Goal: Task Accomplishment & Management: Manage account settings

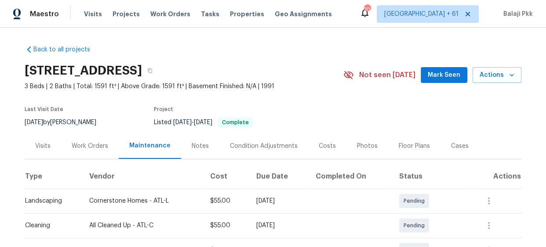
scroll to position [159, 0]
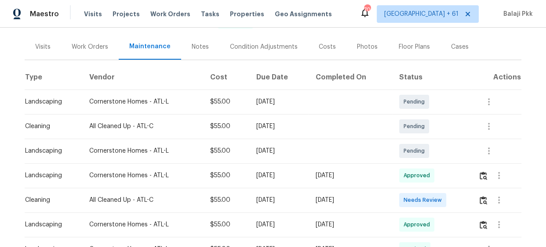
scroll to position [119, 0]
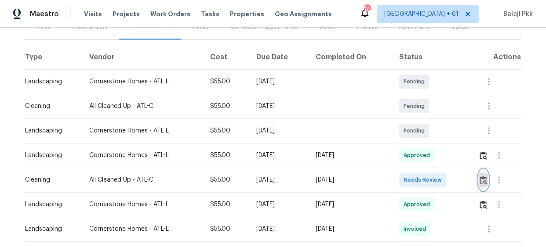
click at [481, 184] on button "button" at bounding box center [483, 180] width 10 height 21
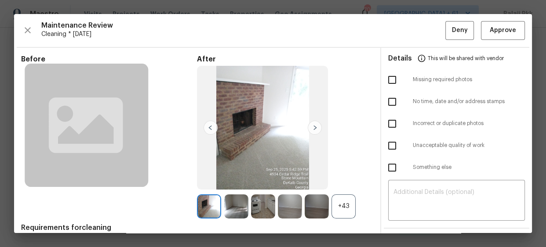
click at [351, 213] on div "+43" at bounding box center [343, 207] width 24 height 24
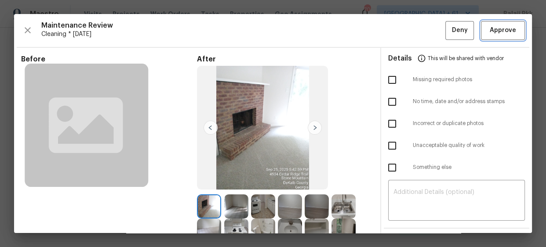
click at [490, 29] on span "Approve" at bounding box center [502, 30] width 26 height 11
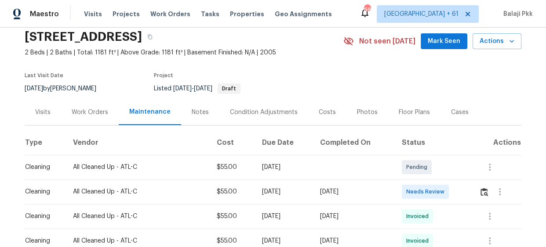
scroll to position [81, 0]
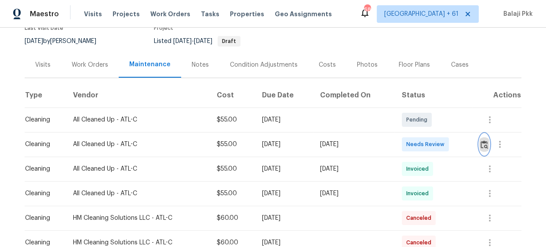
click at [480, 143] on img "button" at bounding box center [483, 145] width 7 height 8
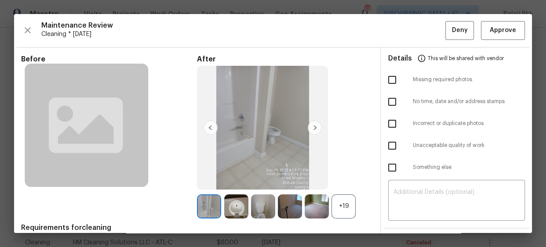
click at [338, 217] on div "+19" at bounding box center [343, 207] width 24 height 24
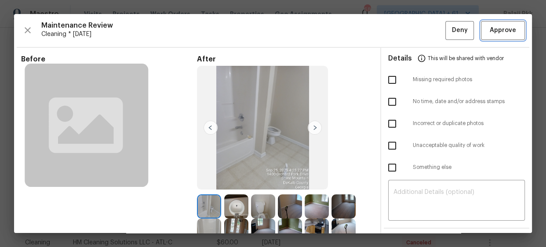
click at [481, 24] on button "Approve" at bounding box center [503, 30] width 44 height 19
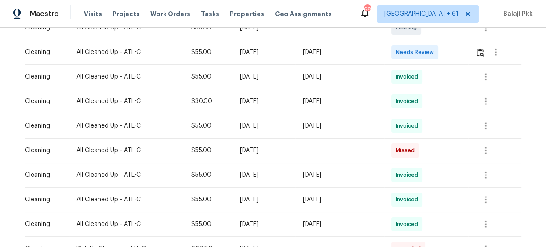
scroll to position [159, 0]
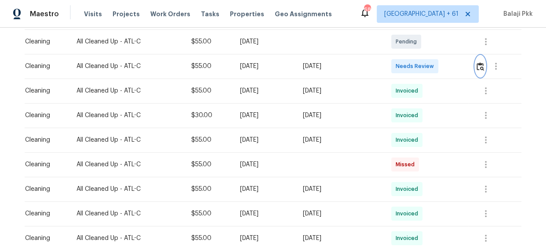
click at [478, 67] on img "button" at bounding box center [479, 66] width 7 height 8
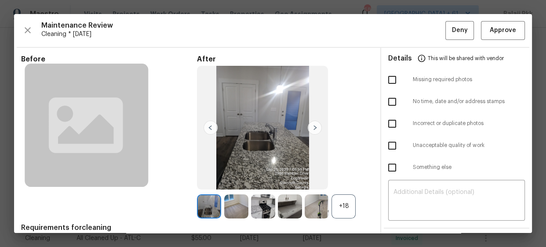
click at [336, 206] on div "+18" at bounding box center [343, 207] width 24 height 24
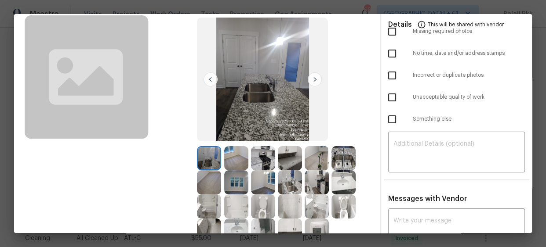
scroll to position [80, 0]
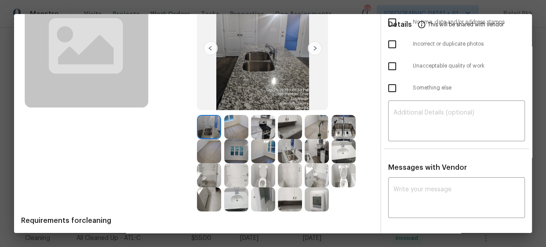
click at [316, 199] on img at bounding box center [316, 200] width 24 height 24
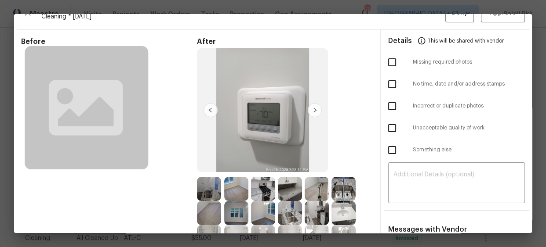
scroll to position [0, 0]
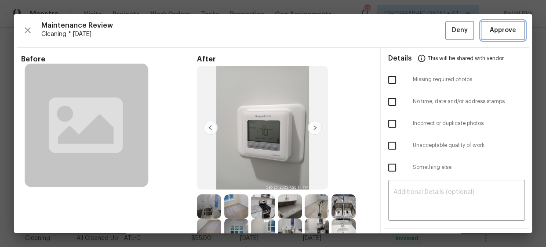
click at [498, 34] on span "Approve" at bounding box center [502, 30] width 26 height 11
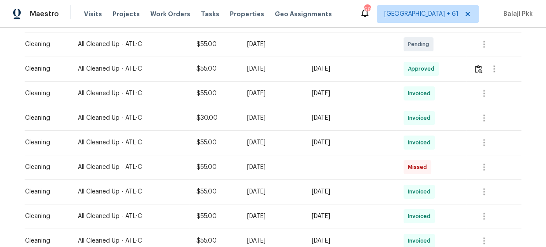
scroll to position [159, 0]
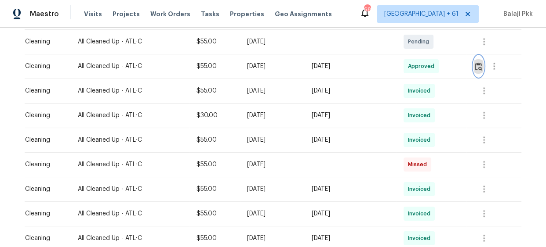
click at [477, 65] on img "button" at bounding box center [477, 66] width 7 height 8
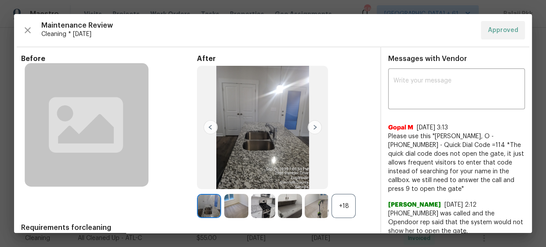
click at [340, 197] on div "+18" at bounding box center [343, 206] width 24 height 24
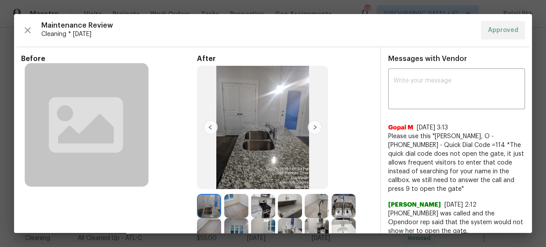
scroll to position [199, 0]
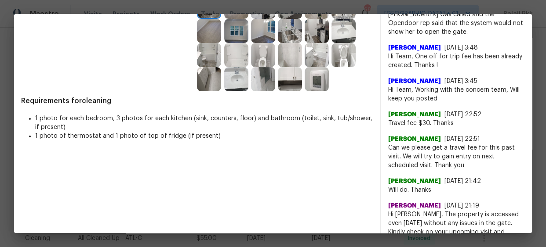
click at [320, 76] on img at bounding box center [316, 79] width 24 height 24
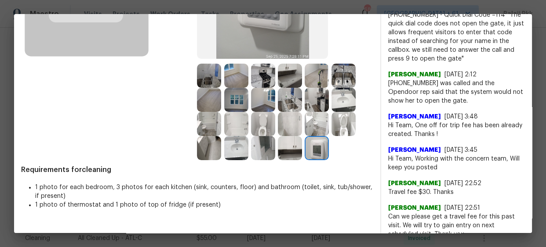
scroll to position [159, 0]
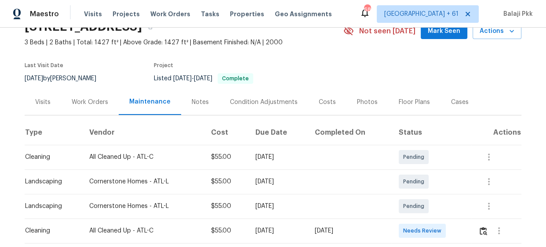
scroll to position [119, 0]
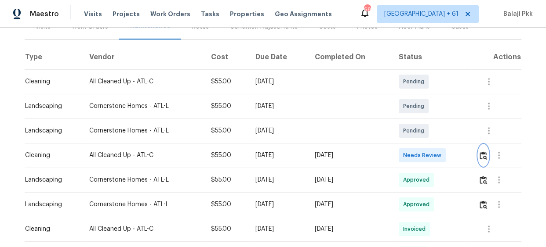
click at [481, 152] on img "button" at bounding box center [482, 156] width 7 height 8
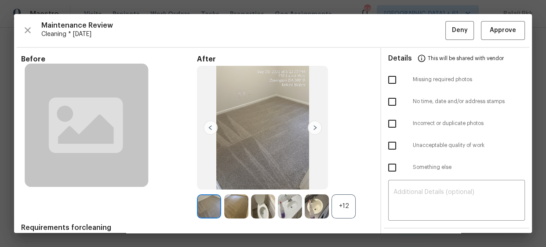
click at [351, 206] on div "+12" at bounding box center [343, 207] width 24 height 24
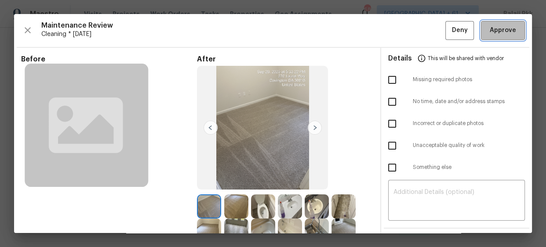
click at [496, 22] on button "Approve" at bounding box center [503, 30] width 44 height 19
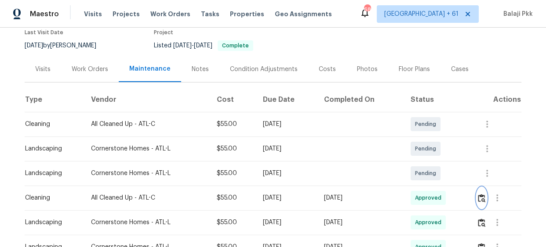
scroll to position [80, 0]
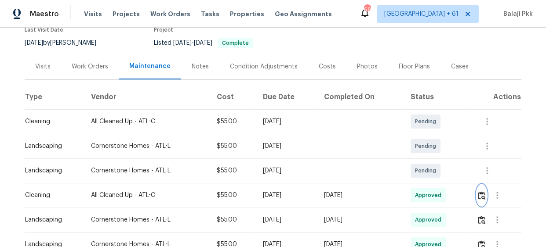
click at [485, 196] on button "button" at bounding box center [481, 195] width 10 height 21
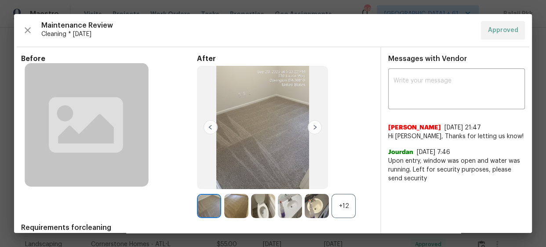
click at [342, 205] on div "+12" at bounding box center [343, 206] width 24 height 24
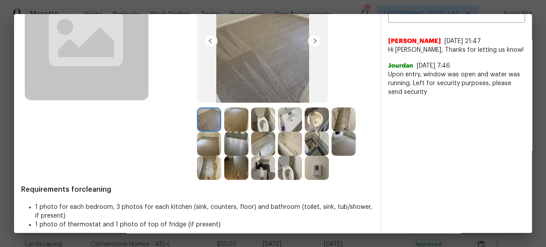
scroll to position [93, 0]
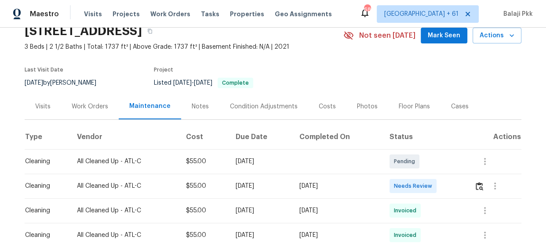
scroll to position [119, 0]
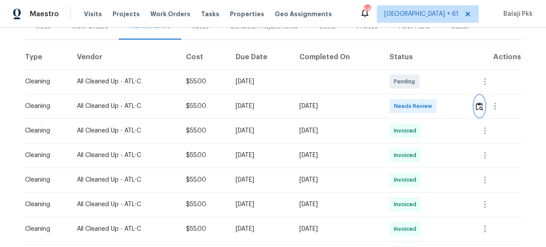
click at [479, 107] on img "button" at bounding box center [478, 106] width 7 height 8
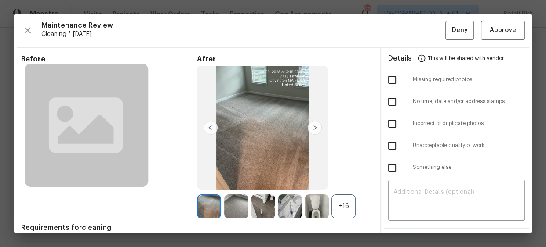
click at [339, 201] on div "+16" at bounding box center [343, 207] width 24 height 24
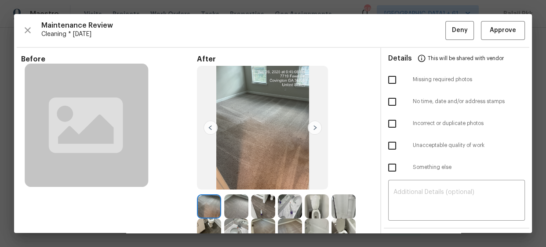
click at [507, 14] on div "Maintenance Review Cleaning * Mon, Sep 22 Deny Approve Before After Requirement…" at bounding box center [272, 123] width 517 height 219
click at [505, 18] on div "Maintenance Review Cleaning * Mon, Sep 22 Deny Approve Before After Requirement…" at bounding box center [272, 123] width 517 height 219
click at [504, 26] on span "Approve" at bounding box center [502, 30] width 26 height 11
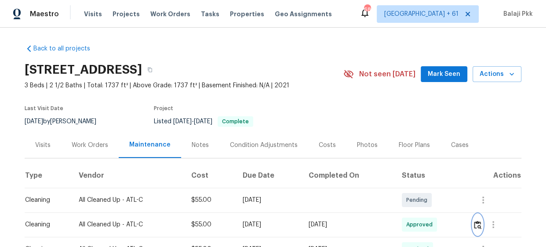
scroll to position [0, 0]
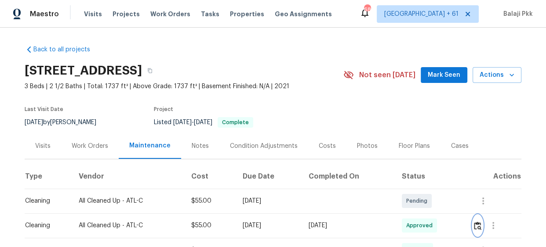
click at [475, 222] on img "button" at bounding box center [477, 226] width 7 height 8
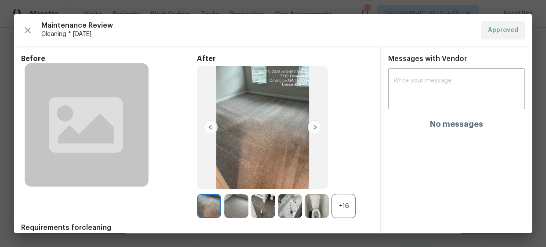
click at [343, 210] on div "+16" at bounding box center [343, 206] width 24 height 24
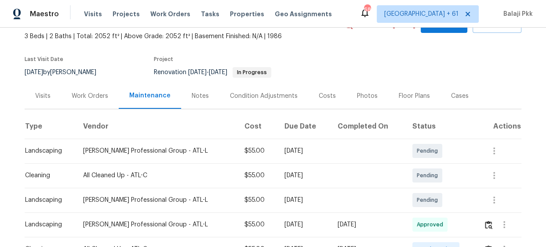
scroll to position [124, 0]
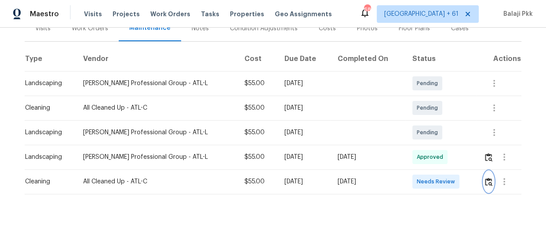
click at [484, 182] on button "button" at bounding box center [488, 181] width 10 height 21
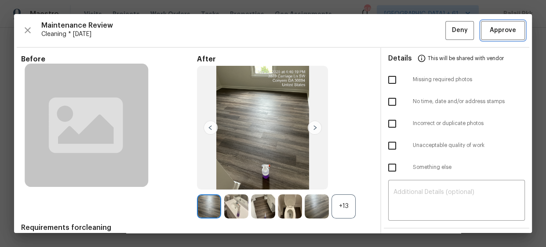
click at [488, 25] on span "Approve" at bounding box center [503, 30] width 30 height 11
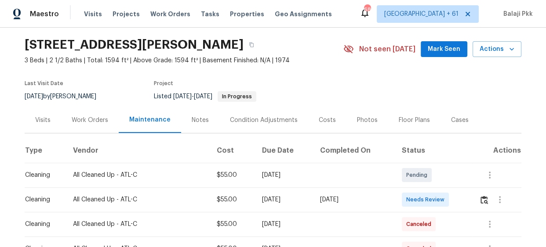
scroll to position [40, 0]
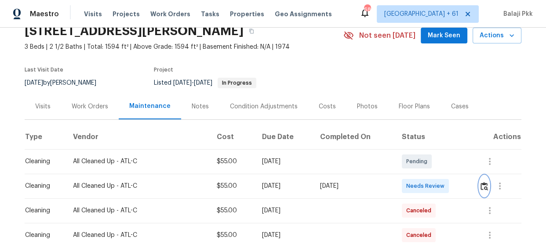
click at [480, 185] on img "button" at bounding box center [483, 186] width 7 height 8
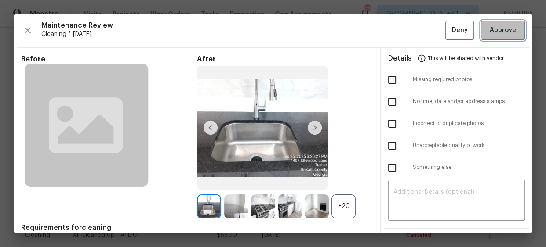
click at [501, 24] on button "Approve" at bounding box center [503, 30] width 44 height 19
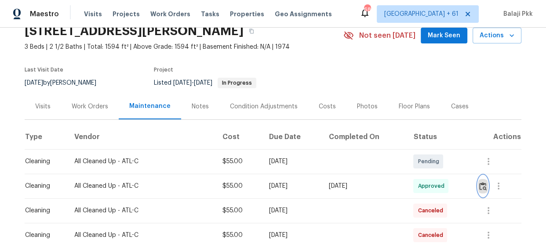
click at [486, 188] on button "button" at bounding box center [483, 186] width 10 height 21
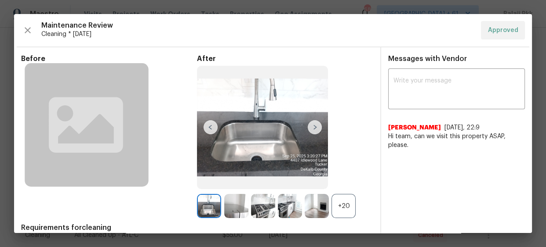
click at [345, 202] on div "+20" at bounding box center [343, 206] width 24 height 24
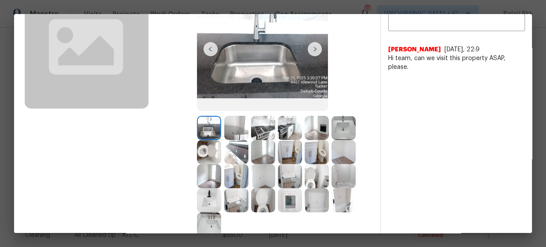
scroll to position [80, 0]
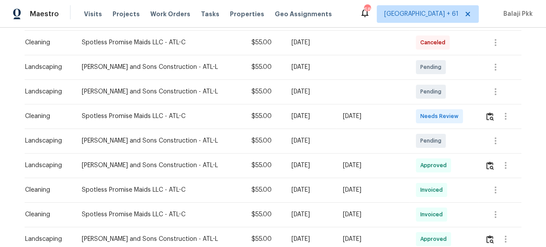
scroll to position [159, 0]
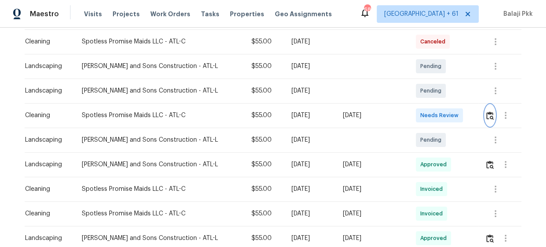
click at [487, 120] on button "button" at bounding box center [490, 115] width 10 height 21
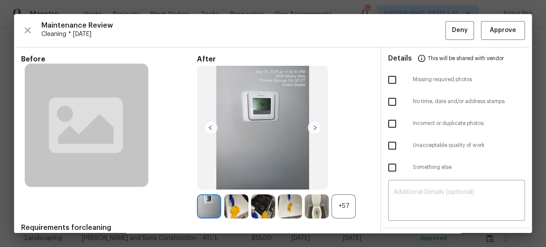
click at [346, 204] on div "+57" at bounding box center [343, 207] width 24 height 24
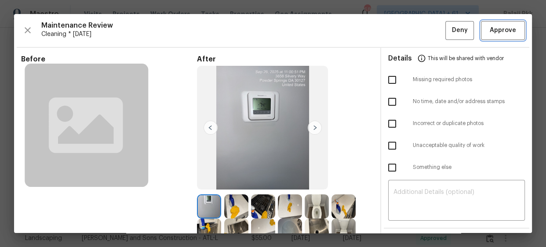
click at [499, 25] on button "Approve" at bounding box center [503, 30] width 44 height 19
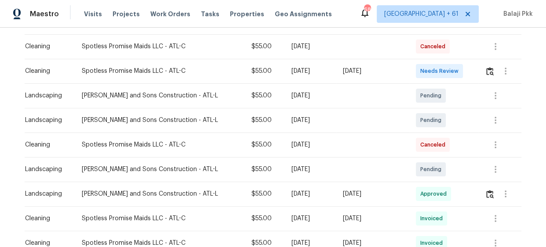
scroll to position [80, 0]
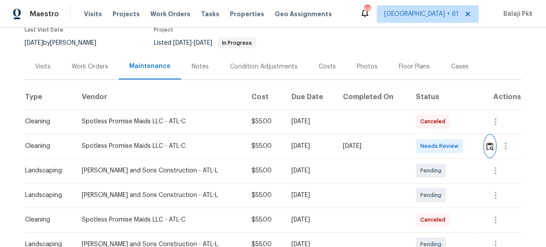
click at [486, 145] on img "button" at bounding box center [489, 146] width 7 height 8
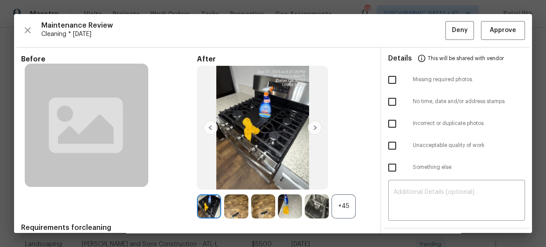
click at [350, 205] on div "+45" at bounding box center [343, 207] width 24 height 24
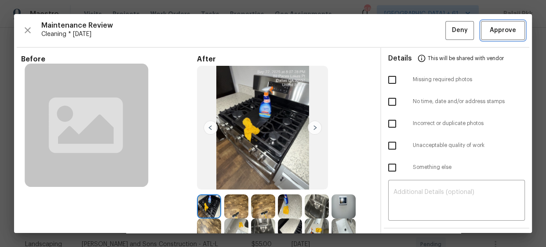
click at [503, 34] on span "Approve" at bounding box center [502, 30] width 26 height 11
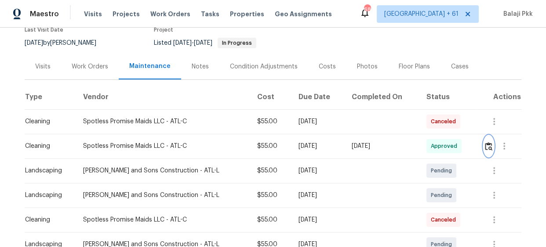
click at [485, 147] on img "button" at bounding box center [488, 146] width 7 height 8
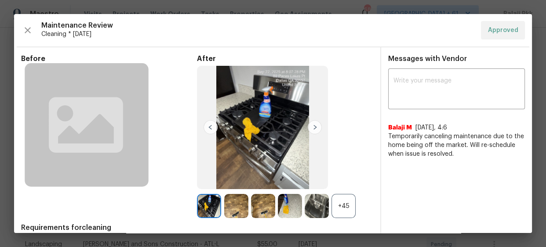
click at [344, 187] on div "After +45" at bounding box center [285, 136] width 176 height 164
click at [340, 202] on div "+45" at bounding box center [343, 206] width 24 height 24
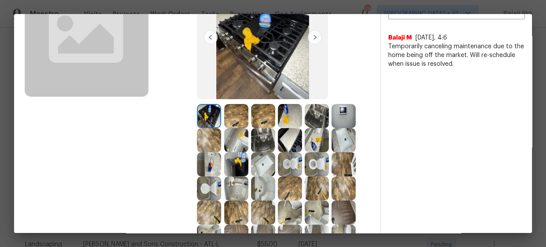
scroll to position [40, 0]
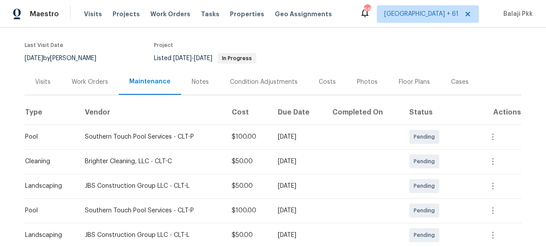
scroll to position [159, 0]
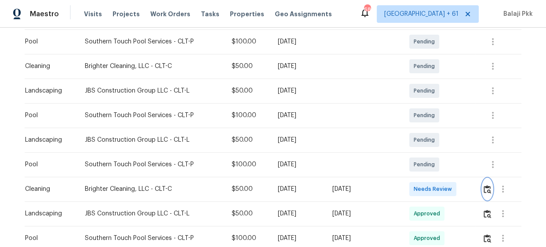
click at [486, 191] on img "button" at bounding box center [486, 189] width 7 height 8
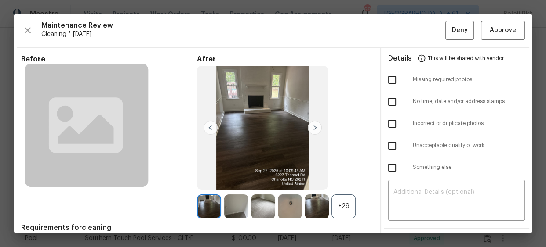
click at [347, 201] on div "+29" at bounding box center [343, 207] width 24 height 24
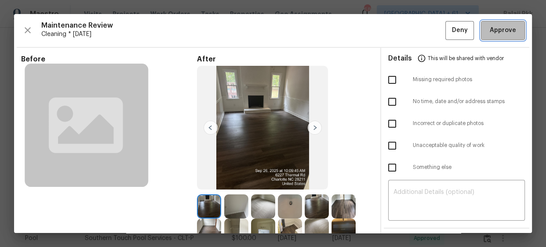
click at [493, 30] on span "Approve" at bounding box center [502, 30] width 26 height 11
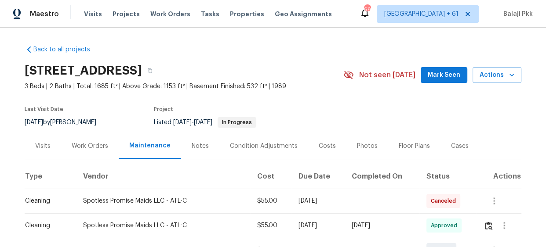
scroll to position [159, 0]
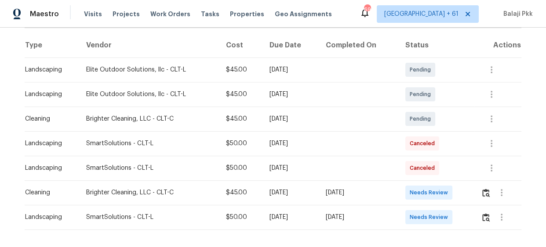
scroll to position [159, 0]
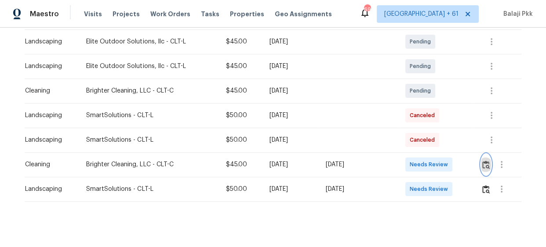
click at [487, 165] on img "button" at bounding box center [485, 165] width 7 height 8
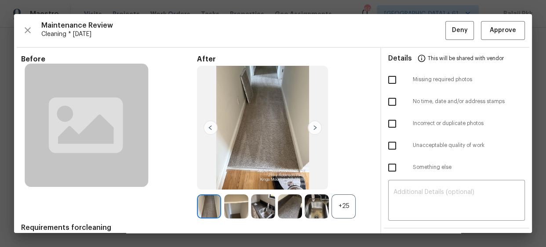
click at [344, 208] on div "+25" at bounding box center [343, 207] width 24 height 24
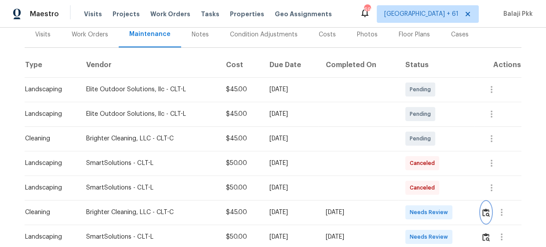
scroll to position [119, 0]
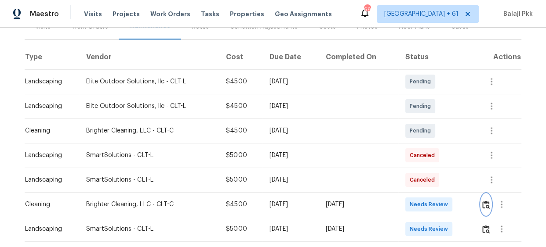
click at [485, 207] on img "button" at bounding box center [485, 205] width 7 height 8
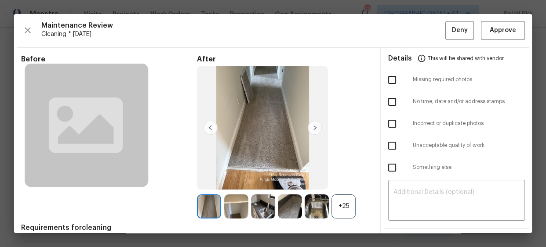
click at [340, 212] on div "+25" at bounding box center [343, 207] width 24 height 24
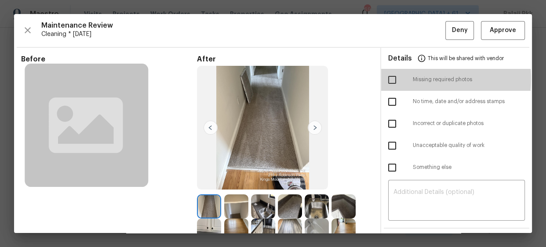
click at [387, 79] on input "checkbox" at bounding box center [392, 80] width 18 height 18
checkbox input "true"
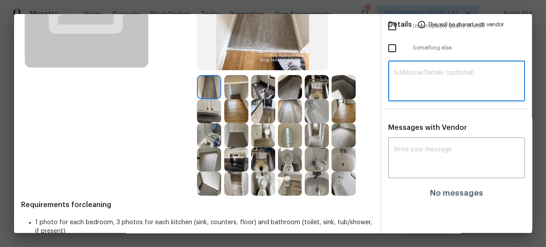
click at [430, 80] on textarea at bounding box center [456, 82] width 126 height 25
paste textarea "Maintenance Audit Team: Hello! Unfortunately, this Cleaning visit completed on …"
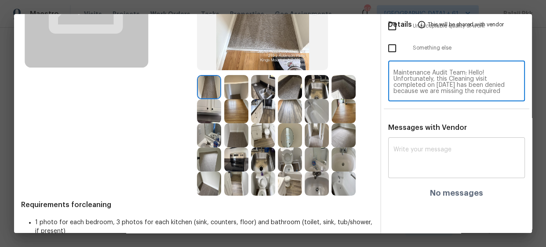
scroll to position [86, 0]
type textarea "Maintenance Audit Team: Hello! Unfortunately, this Cleaning visit completed on …"
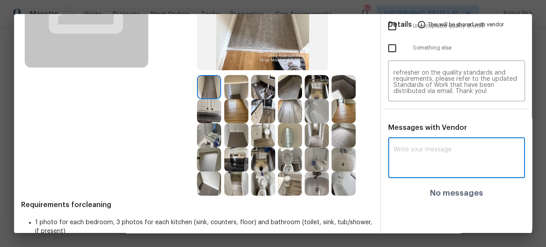
click at [448, 164] on textarea at bounding box center [456, 159] width 126 height 25
paste textarea "Maintenance Audit Team: Hello! Unfortunately, this Cleaning visit completed on …"
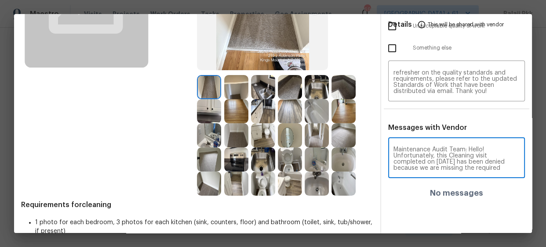
scroll to position [123, 0]
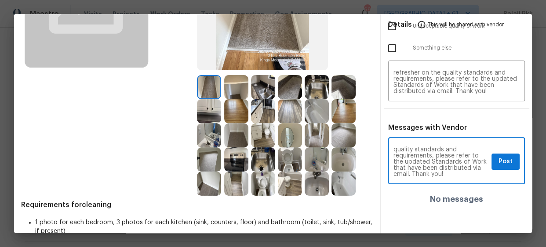
type textarea "Maintenance Audit Team: Hello! Unfortunately, this Cleaning visit completed on …"
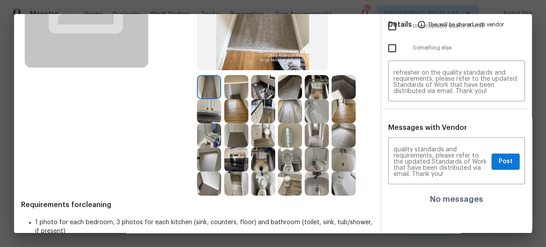
click at [480, 116] on div "Details This will be shared with vendor Missing required photos No time, date a…" at bounding box center [456, 92] width 151 height 328
click at [501, 165] on span "Post" at bounding box center [505, 161] width 14 height 11
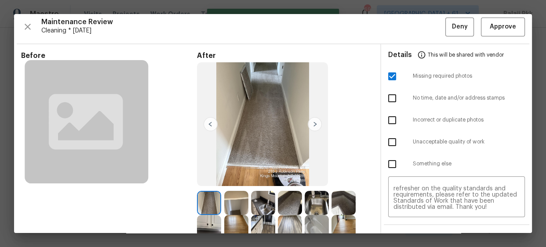
scroll to position [0, 0]
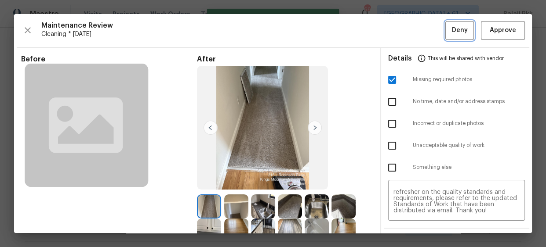
click at [445, 29] on button "Deny" at bounding box center [459, 30] width 29 height 19
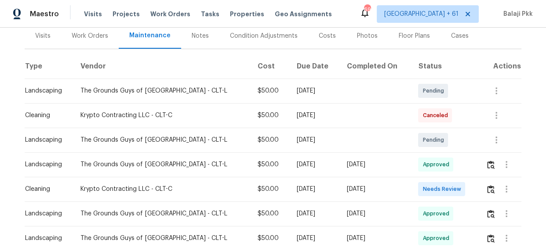
scroll to position [239, 0]
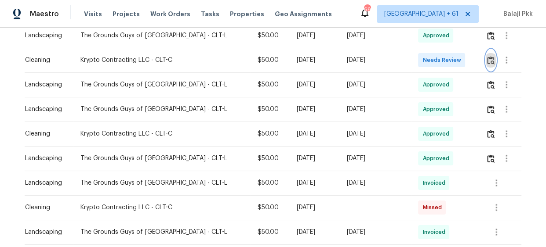
click at [487, 61] on img "button" at bounding box center [490, 60] width 7 height 8
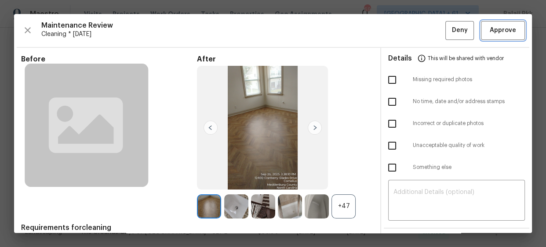
click at [502, 32] on span "Approve" at bounding box center [502, 30] width 26 height 11
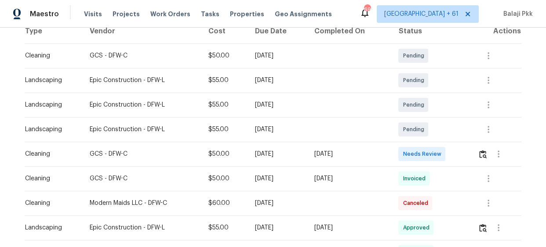
scroll to position [159, 0]
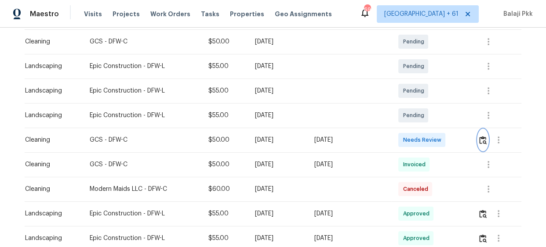
click at [483, 136] on img "button" at bounding box center [482, 140] width 7 height 8
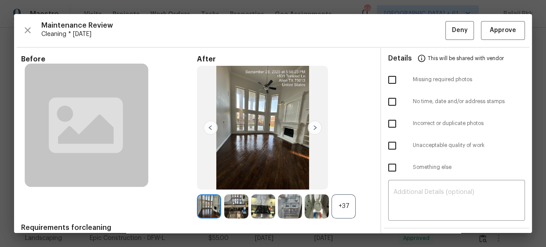
click at [346, 206] on div "+37" at bounding box center [343, 207] width 24 height 24
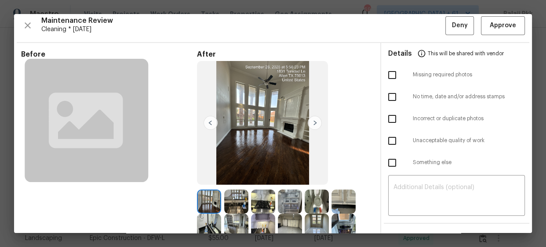
scroll to position [0, 0]
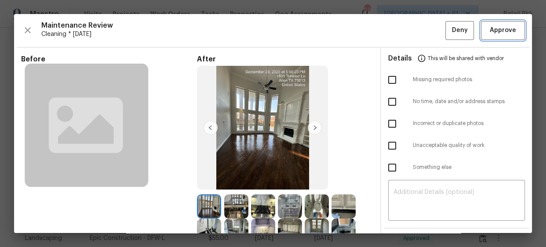
click at [485, 36] on button "Approve" at bounding box center [503, 30] width 44 height 19
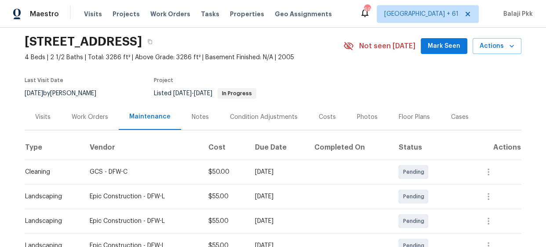
scroll to position [80, 0]
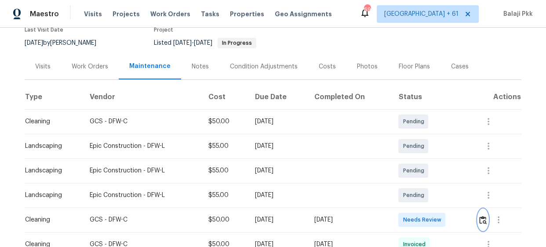
click at [483, 219] on img "button" at bounding box center [482, 220] width 7 height 8
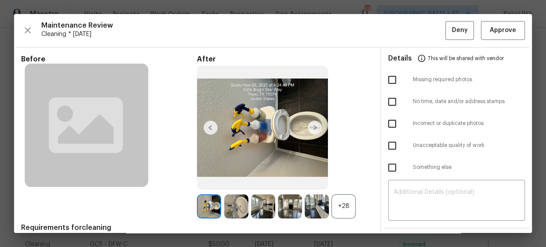
click at [346, 206] on div "+28" at bounding box center [343, 207] width 24 height 24
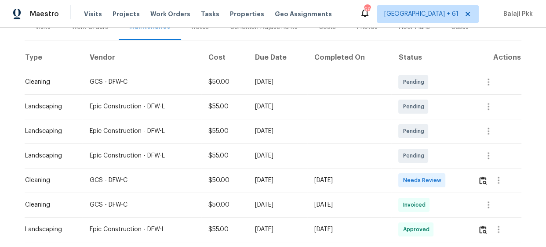
scroll to position [119, 0]
click at [479, 184] on img "button" at bounding box center [482, 180] width 7 height 8
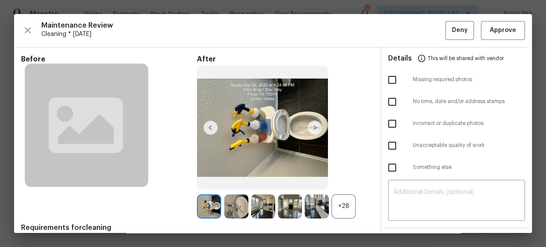
click at [351, 213] on div "+28" at bounding box center [343, 207] width 24 height 24
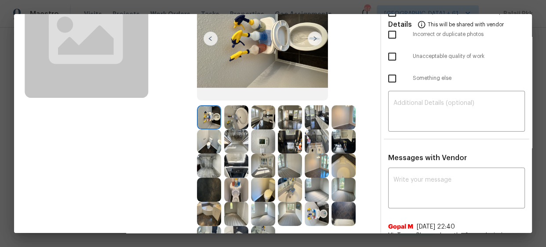
scroll to position [0, 0]
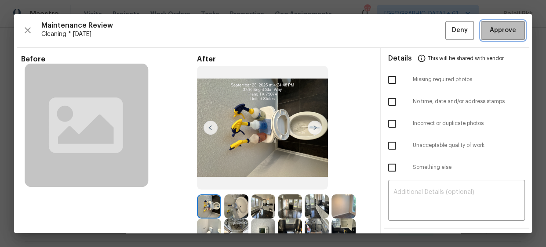
click at [481, 33] on button "Approve" at bounding box center [503, 30] width 44 height 19
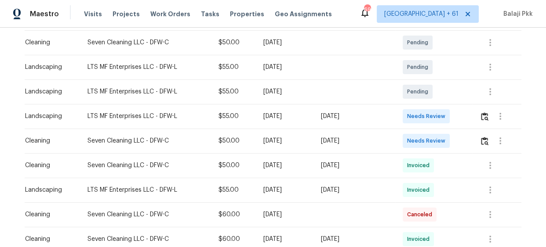
scroll to position [159, 0]
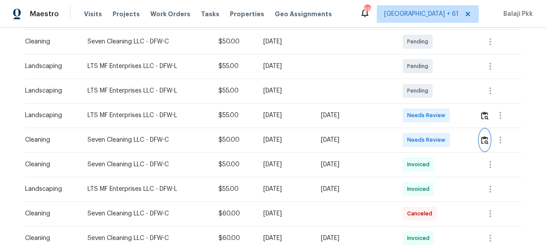
click at [481, 140] on img "button" at bounding box center [484, 140] width 7 height 8
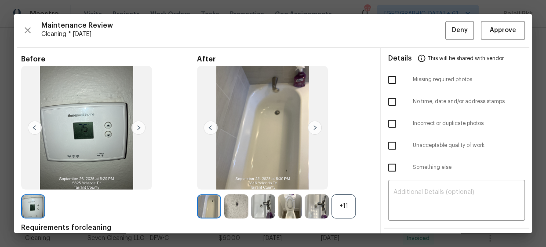
click at [344, 203] on div "+11" at bounding box center [343, 207] width 24 height 24
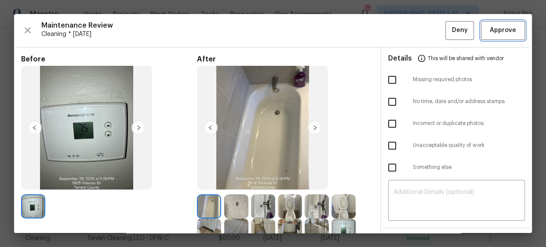
click at [481, 26] on button "Approve" at bounding box center [503, 30] width 44 height 19
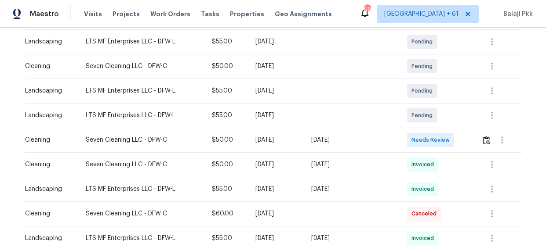
scroll to position [119, 0]
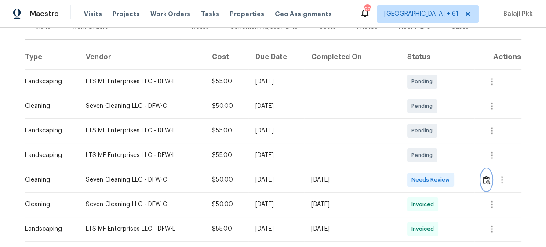
click at [485, 181] on img "button" at bounding box center [485, 180] width 7 height 8
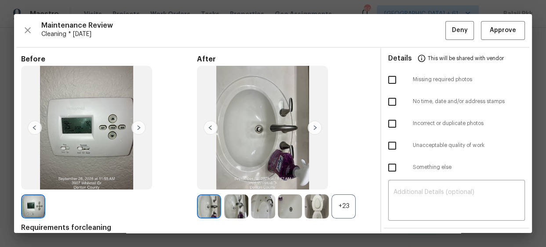
click at [351, 207] on div "+23" at bounding box center [343, 207] width 24 height 24
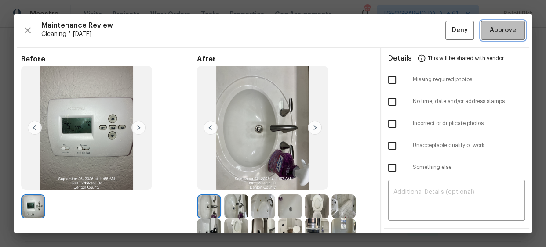
click at [497, 33] on span "Approve" at bounding box center [502, 30] width 26 height 11
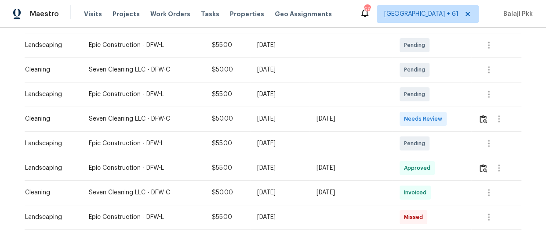
scroll to position [159, 0]
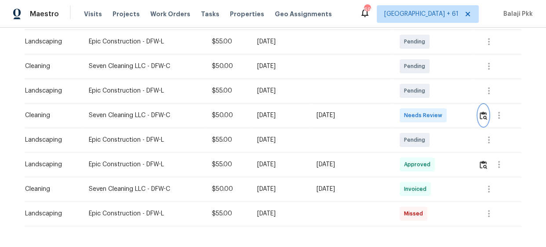
click at [484, 114] on img "button" at bounding box center [482, 116] width 7 height 8
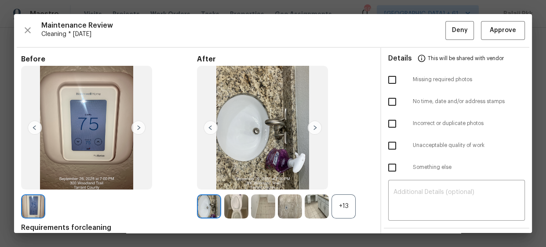
click at [352, 199] on div "+13" at bounding box center [343, 207] width 24 height 24
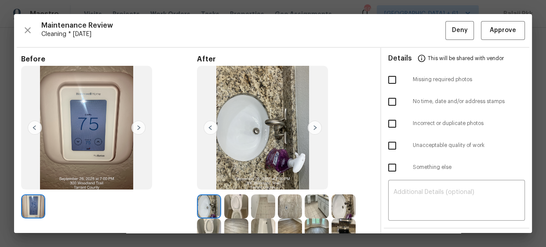
click at [349, 202] on img at bounding box center [343, 207] width 24 height 24
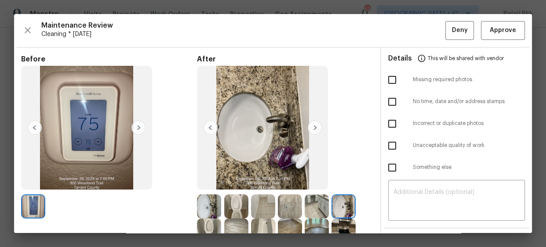
click at [212, 208] on img at bounding box center [209, 207] width 24 height 24
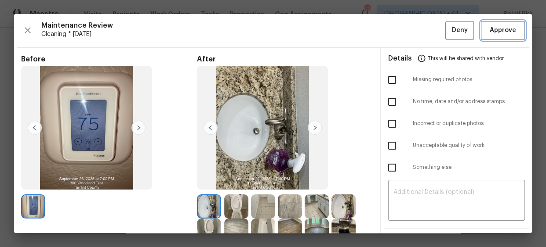
click at [483, 24] on button "Approve" at bounding box center [503, 30] width 44 height 19
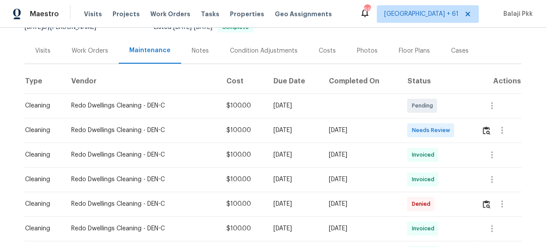
scroll to position [80, 0]
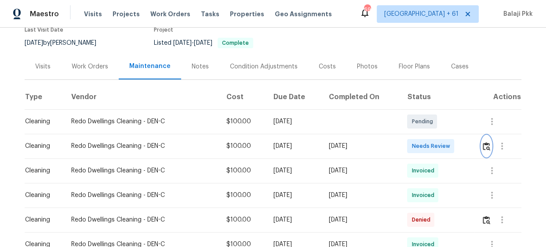
click at [484, 147] on img "button" at bounding box center [485, 146] width 7 height 8
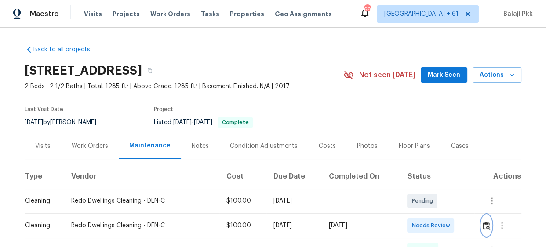
click at [485, 228] on img "button" at bounding box center [485, 226] width 7 height 8
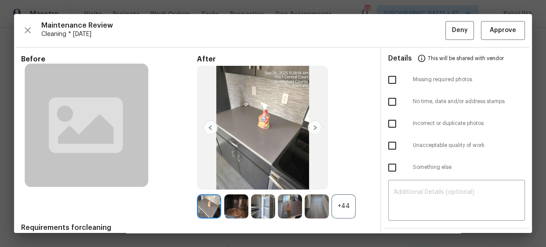
click at [341, 207] on div "+44" at bounding box center [343, 207] width 24 height 24
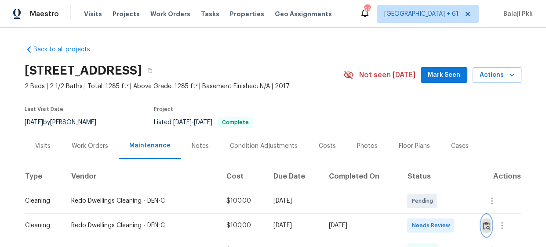
click at [481, 230] on button "button" at bounding box center [486, 225] width 10 height 21
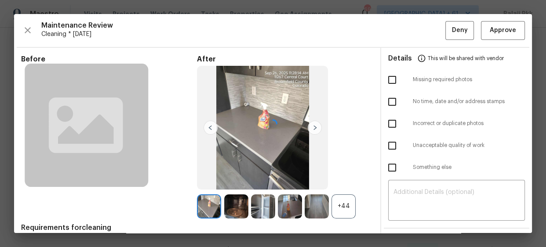
click at [487, 29] on div at bounding box center [272, 123] width 517 height 219
click at [488, 28] on span "Approve" at bounding box center [503, 30] width 30 height 11
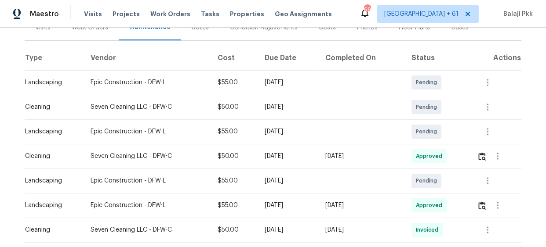
scroll to position [119, 0]
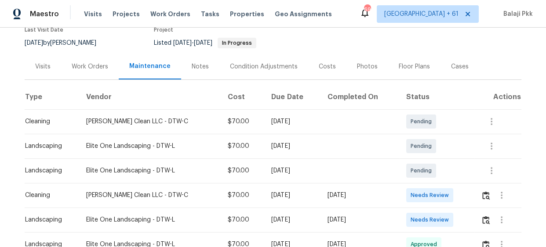
scroll to position [119, 0]
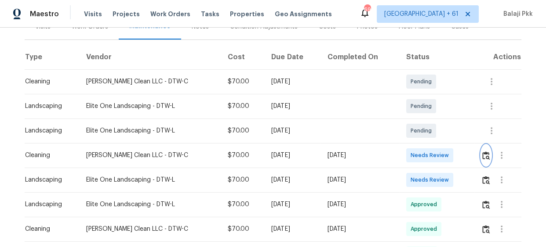
click at [482, 154] on img "button" at bounding box center [485, 156] width 7 height 8
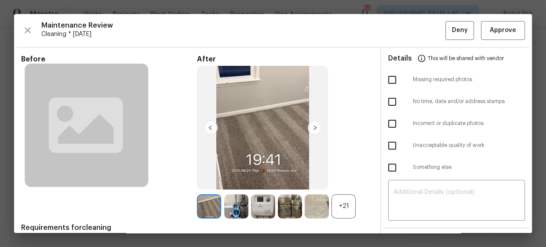
click at [342, 208] on div "+21" at bounding box center [343, 207] width 24 height 24
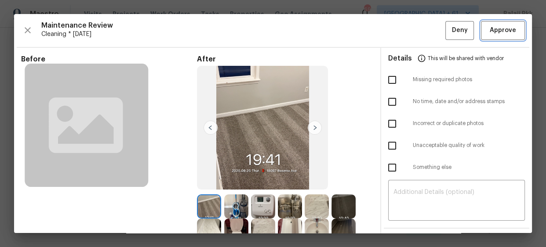
click at [516, 32] on button "Approve" at bounding box center [503, 30] width 44 height 19
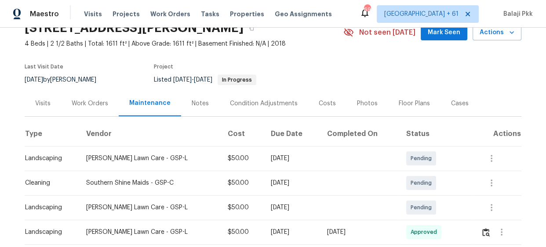
scroll to position [119, 0]
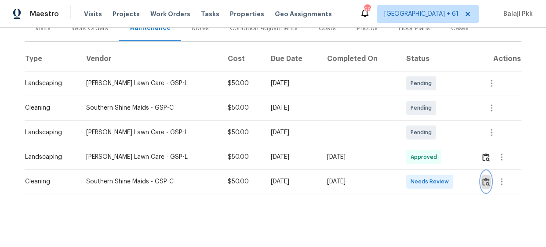
click at [483, 178] on img "button" at bounding box center [485, 182] width 7 height 8
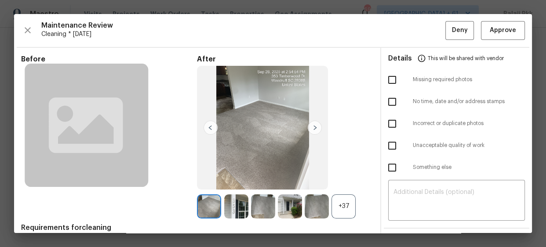
click at [343, 209] on div "+37" at bounding box center [343, 207] width 24 height 24
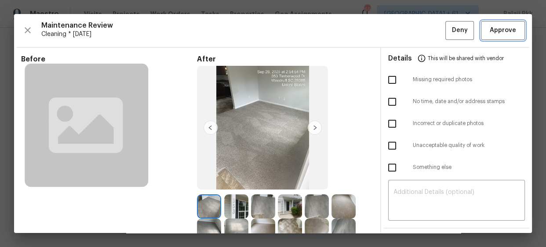
click at [496, 35] on span "Approve" at bounding box center [502, 30] width 26 height 11
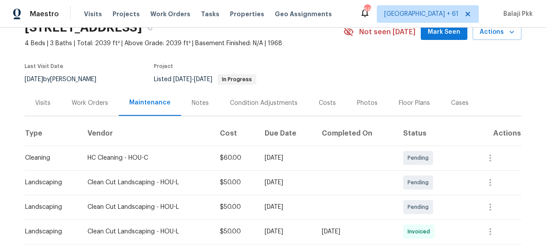
scroll to position [80, 0]
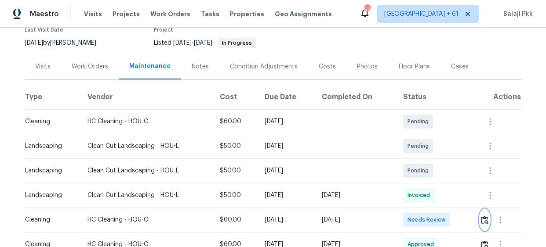
click at [486, 221] on img "button" at bounding box center [484, 220] width 7 height 8
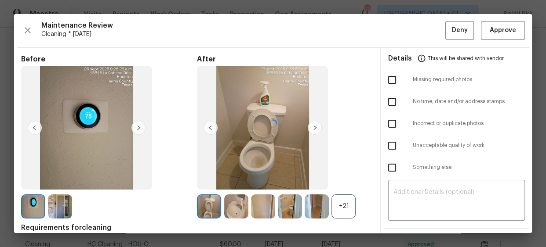
click at [490, 29] on div at bounding box center [272, 123] width 517 height 219
click at [490, 29] on span "Approve" at bounding box center [502, 30] width 26 height 11
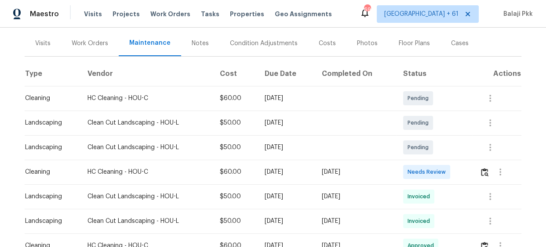
scroll to position [121, 0]
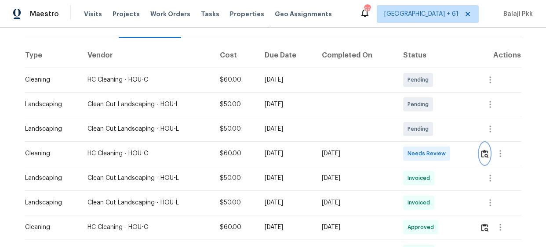
click at [482, 152] on img "button" at bounding box center [484, 154] width 7 height 8
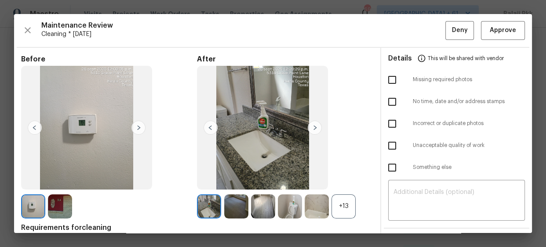
drag, startPoint x: 340, startPoint y: 211, endPoint x: 329, endPoint y: 188, distance: 25.2
click at [340, 212] on div "+13" at bounding box center [343, 207] width 24 height 24
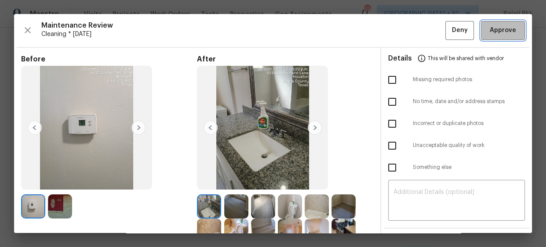
click at [487, 22] on button "Approve" at bounding box center [503, 30] width 44 height 19
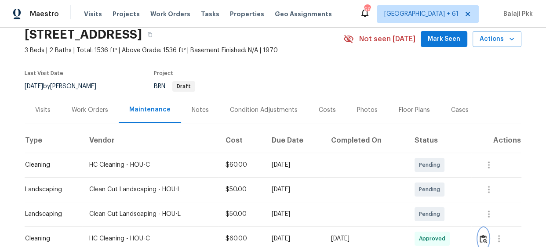
scroll to position [0, 0]
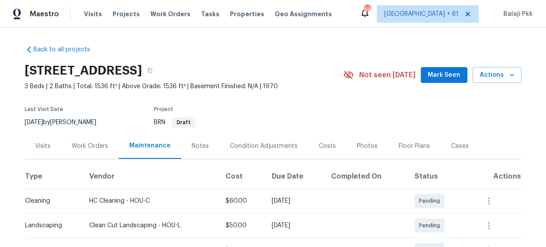
click at [396, 67] on div "Not seen [DATE] Mark Seen Actions" at bounding box center [432, 75] width 178 height 16
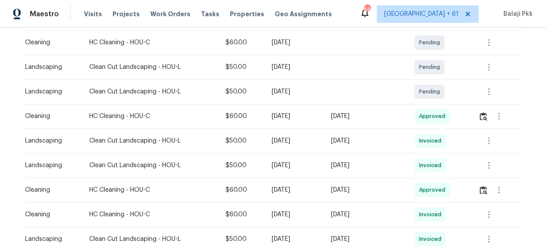
scroll to position [159, 0]
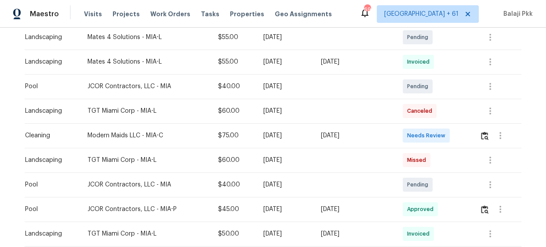
scroll to position [239, 0]
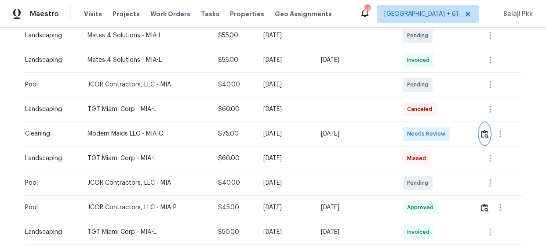
click at [483, 138] on button "button" at bounding box center [484, 133] width 10 height 21
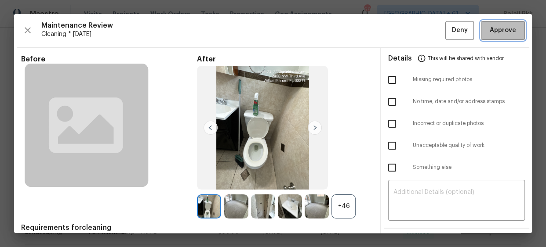
click at [489, 29] on span "Approve" at bounding box center [502, 30] width 26 height 11
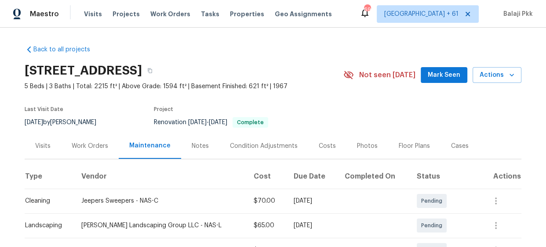
scroll to position [159, 0]
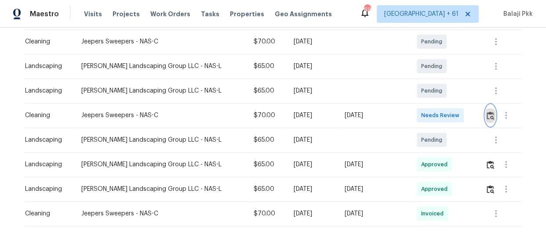
click at [486, 114] on img "button" at bounding box center [489, 116] width 7 height 8
click at [487, 112] on img "button" at bounding box center [489, 116] width 7 height 8
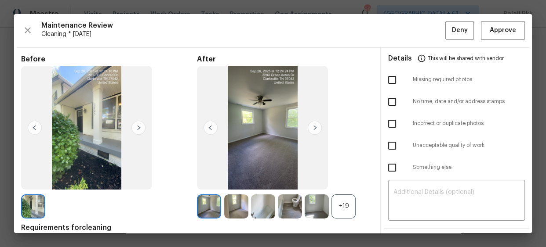
click at [351, 203] on div "+19" at bounding box center [343, 207] width 24 height 24
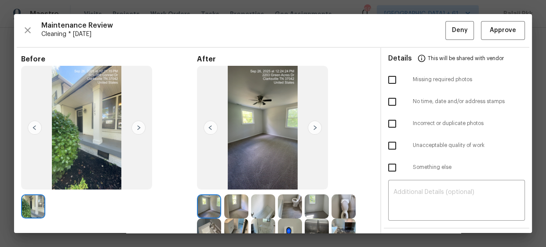
click at [394, 82] on input "checkbox" at bounding box center [392, 80] width 18 height 18
checkbox input "true"
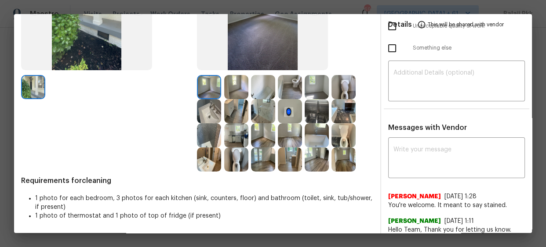
click at [438, 109] on div "Details This will be shared with vendor Missing required photos No time, date a…" at bounding box center [456, 97] width 151 height 338
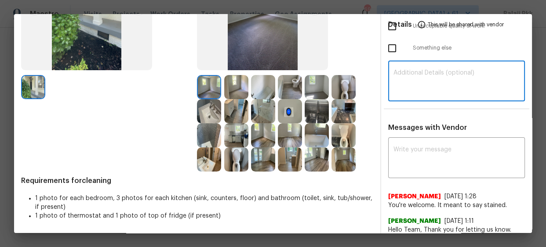
click at [446, 86] on textarea at bounding box center [456, 82] width 126 height 25
paste textarea "Maintenance Audit Team: Hello! Unfortunately, this Cleaning visit completed on …"
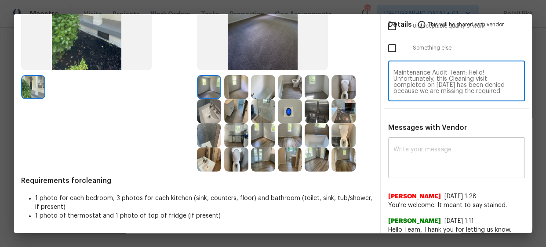
scroll to position [86, 0]
type textarea "Maintenance Audit Team: Hello! Unfortunately, this Cleaning visit completed on …"
click at [439, 163] on textarea at bounding box center [456, 159] width 126 height 25
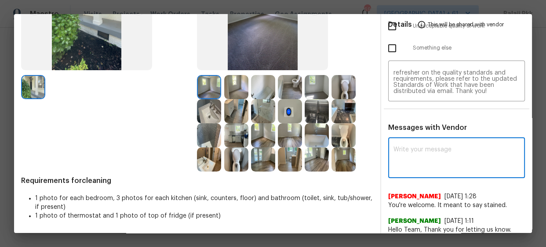
paste textarea "Maintenance Audit Team: Hello! Unfortunately, this Cleaning visit completed on …"
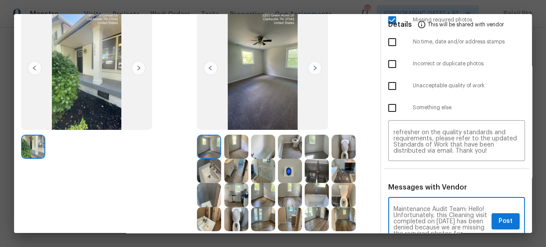
scroll to position [0, 0]
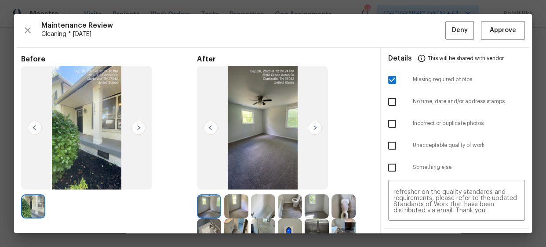
type textarea "Maintenance Audit Team: Hello! Unfortunately, this Cleaning visit completed on …"
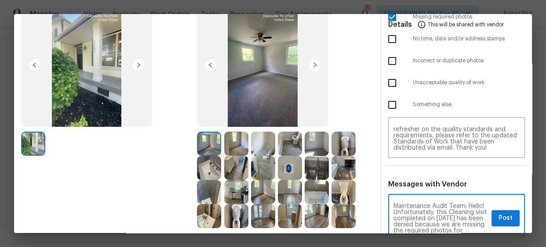
scroll to position [158, 0]
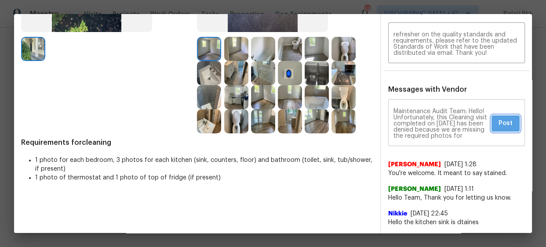
click at [503, 122] on span "Post" at bounding box center [505, 123] width 14 height 11
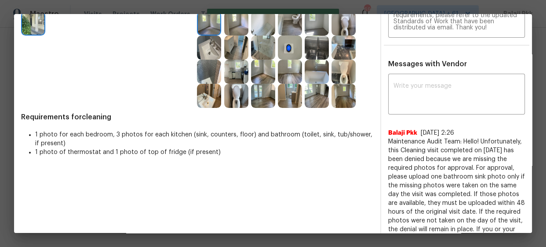
scroll to position [0, 0]
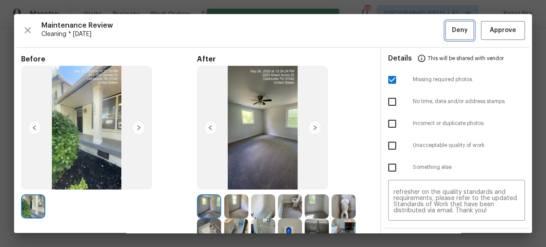
click at [456, 29] on span "Deny" at bounding box center [460, 30] width 16 height 11
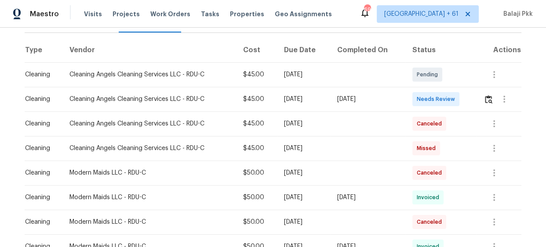
scroll to position [80, 0]
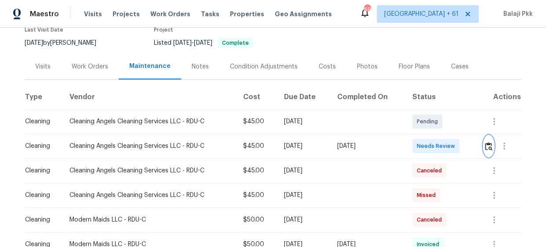
click at [488, 147] on img "button" at bounding box center [488, 146] width 7 height 8
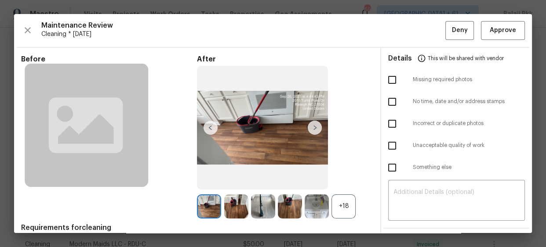
click at [347, 199] on div "+18" at bounding box center [343, 207] width 24 height 24
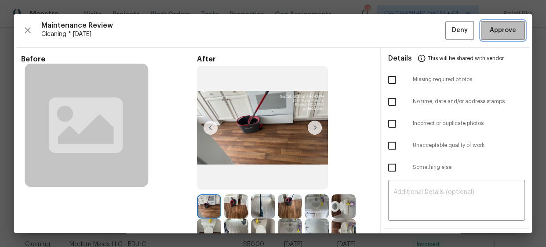
click at [489, 25] on span "Approve" at bounding box center [502, 30] width 26 height 11
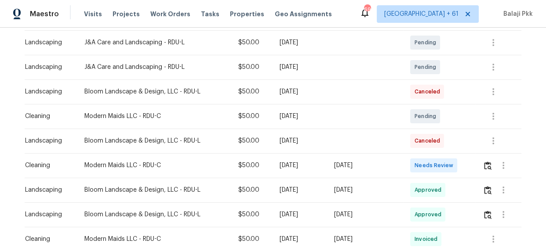
scroll to position [159, 0]
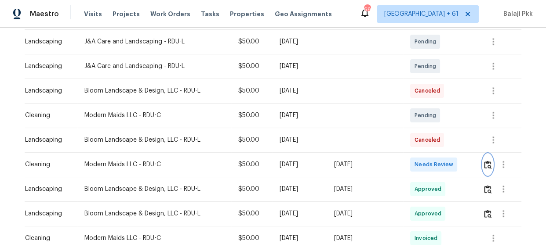
click at [491, 165] on button "button" at bounding box center [487, 164] width 10 height 21
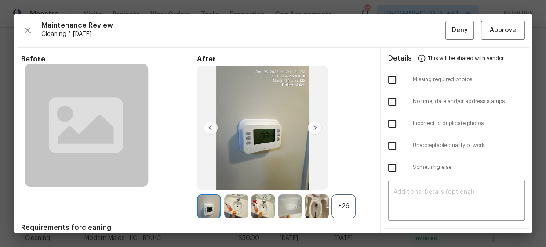
click at [351, 205] on div "+26" at bounding box center [343, 207] width 24 height 24
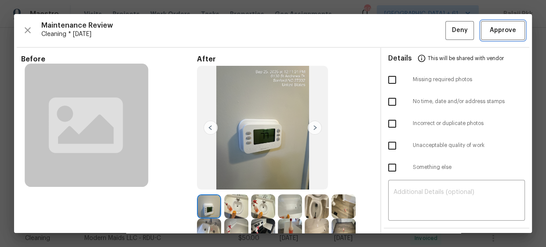
click at [481, 24] on button "Approve" at bounding box center [503, 30] width 44 height 19
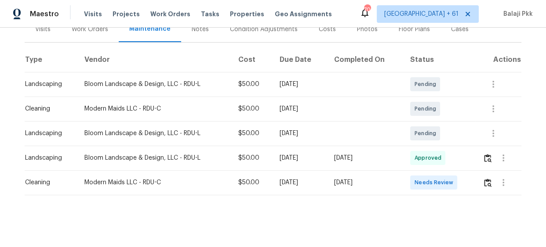
scroll to position [124, 0]
click at [492, 171] on div at bounding box center [502, 181] width 21 height 21
drag, startPoint x: 489, startPoint y: 171, endPoint x: 478, endPoint y: 194, distance: 25.5
click at [474, 203] on div "Back to all projects [STREET_ADDRESS][PERSON_NAME] 4 Beds | 2 1/2 Baths | Total…" at bounding box center [273, 138] width 546 height 220
click at [487, 179] on img "button" at bounding box center [487, 182] width 7 height 8
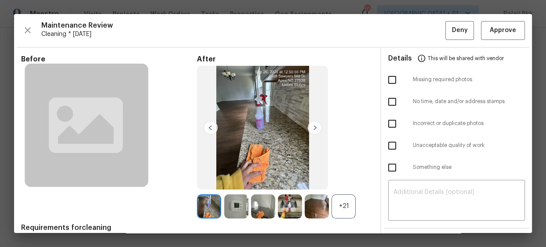
click at [344, 203] on div "+21" at bounding box center [343, 207] width 24 height 24
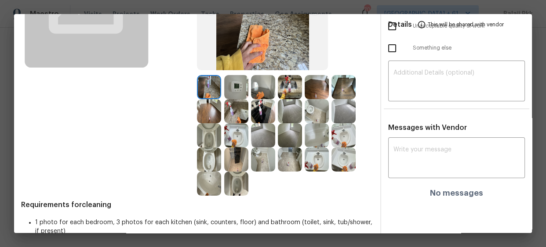
scroll to position [0, 0]
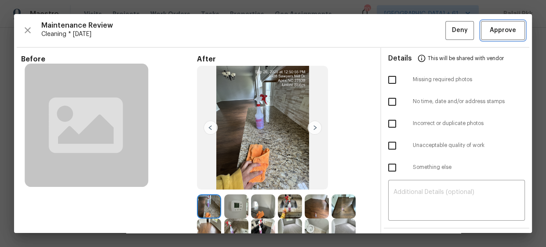
click at [481, 38] on button "Approve" at bounding box center [503, 30] width 44 height 19
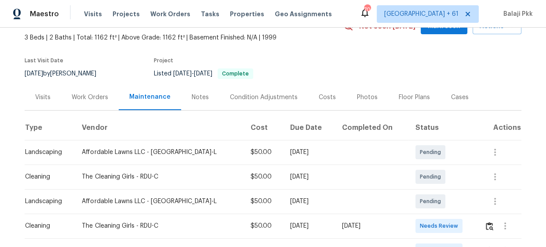
scroll to position [119, 0]
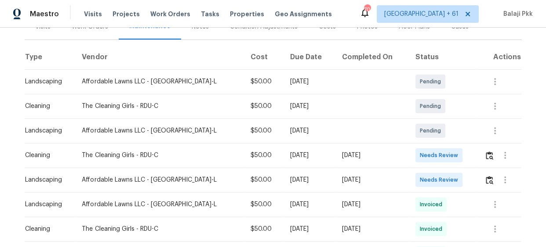
click at [484, 188] on div at bounding box center [502, 180] width 36 height 21
click at [484, 171] on button "button" at bounding box center [489, 180] width 10 height 21
click at [485, 158] on img "button" at bounding box center [488, 156] width 7 height 8
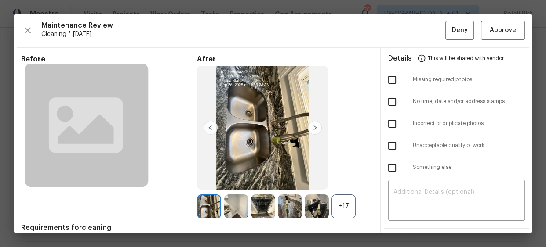
click at [355, 212] on div "+17" at bounding box center [285, 207] width 176 height 24
click at [354, 212] on div "+17" at bounding box center [285, 207] width 176 height 24
click at [353, 212] on div "+17" at bounding box center [285, 207] width 176 height 24
click at [351, 213] on div "+17" at bounding box center [343, 207] width 24 height 24
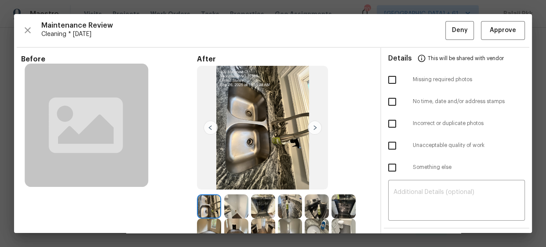
click at [518, 29] on div "Maintenance Review Cleaning * [DATE] Deny Approve Before After Requirements for…" at bounding box center [272, 123] width 517 height 219
click at [506, 30] on span "Approve" at bounding box center [502, 30] width 26 height 11
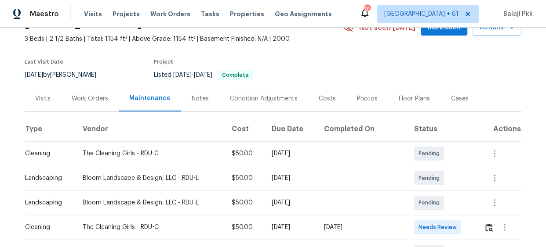
scroll to position [119, 0]
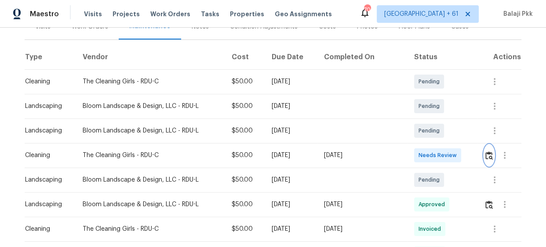
click at [485, 154] on img "button" at bounding box center [488, 156] width 7 height 8
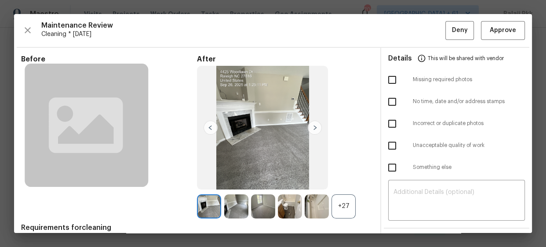
click at [344, 211] on div "+27" at bounding box center [343, 207] width 24 height 24
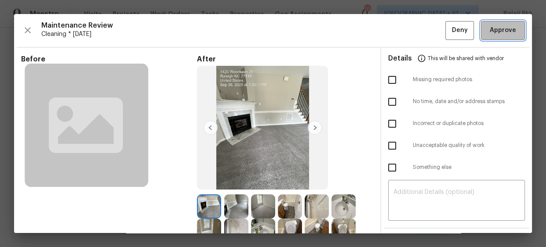
click at [508, 25] on span "Approve" at bounding box center [502, 30] width 26 height 11
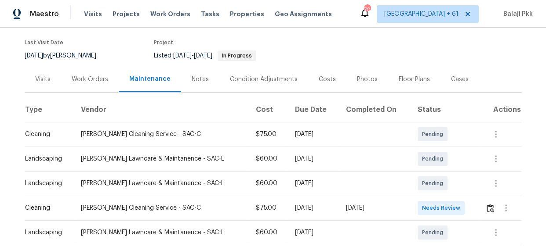
scroll to position [199, 0]
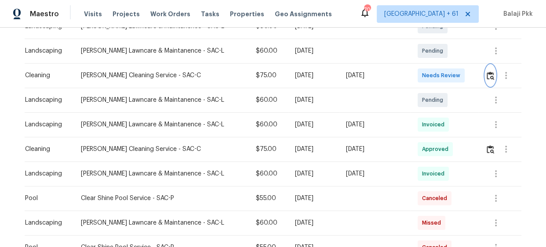
click at [486, 75] on img "button" at bounding box center [489, 76] width 7 height 8
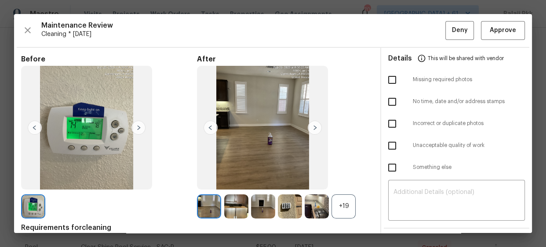
click at [346, 202] on div "+19" at bounding box center [343, 207] width 24 height 24
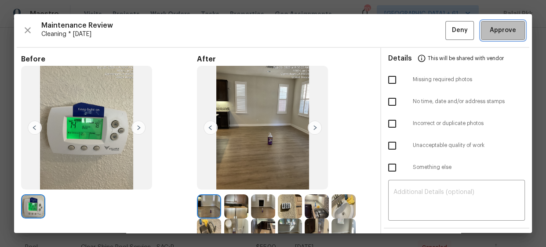
click at [501, 36] on button "Approve" at bounding box center [503, 30] width 44 height 19
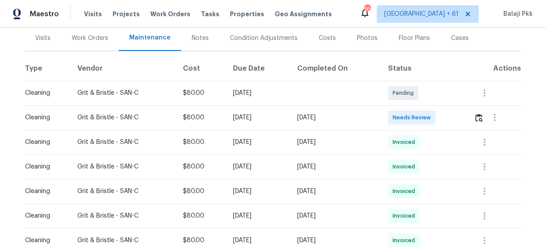
scroll to position [119, 0]
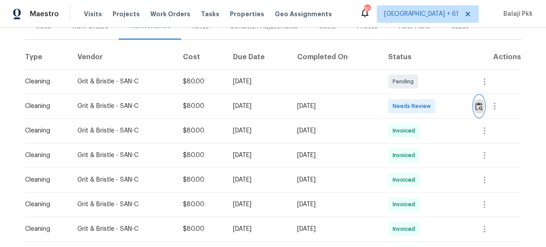
click at [479, 103] on img "button" at bounding box center [478, 106] width 7 height 8
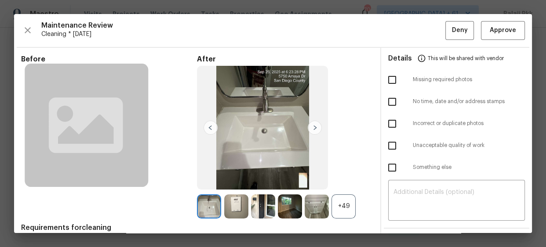
click at [347, 214] on div "+49" at bounding box center [343, 207] width 24 height 24
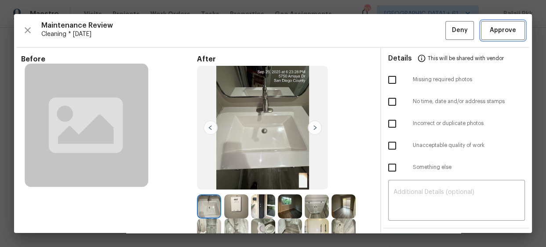
click at [487, 37] on button "Approve" at bounding box center [503, 30] width 44 height 19
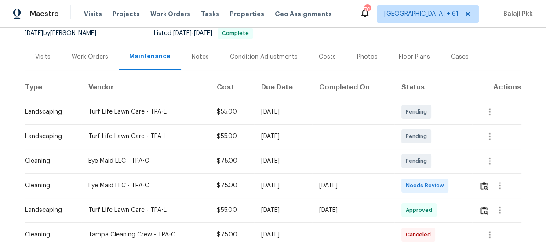
scroll to position [119, 0]
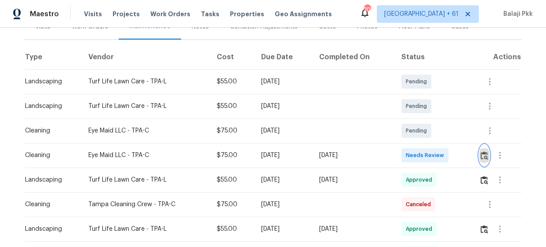
click at [480, 156] on img "button" at bounding box center [483, 156] width 7 height 8
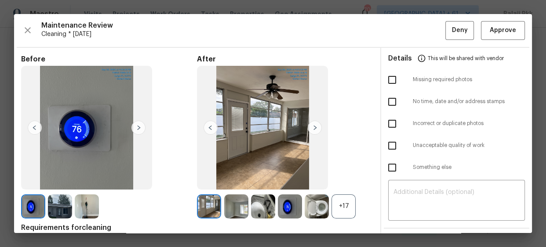
click at [343, 200] on div "+17" at bounding box center [343, 207] width 24 height 24
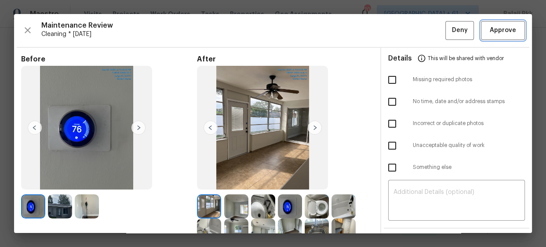
click at [499, 30] on span "Approve" at bounding box center [502, 30] width 26 height 11
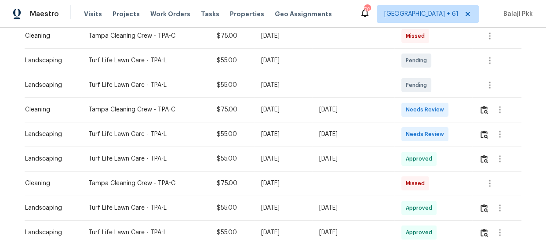
scroll to position [199, 0]
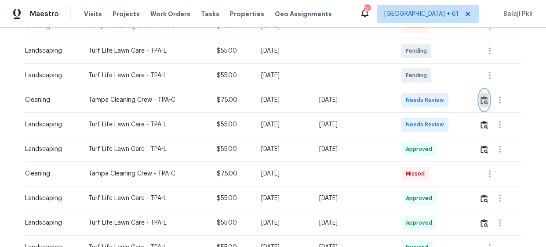
click at [484, 99] on img "button" at bounding box center [483, 100] width 7 height 8
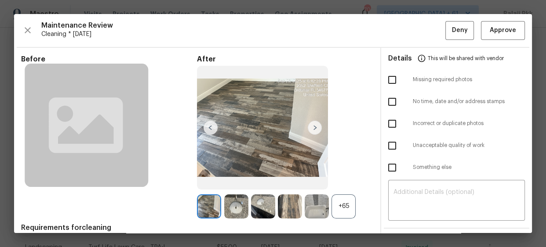
click at [350, 209] on div "+65" at bounding box center [343, 207] width 24 height 24
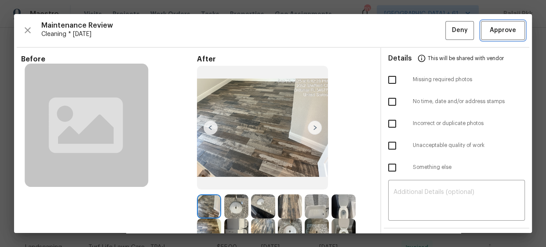
click at [496, 24] on button "Approve" at bounding box center [503, 30] width 44 height 19
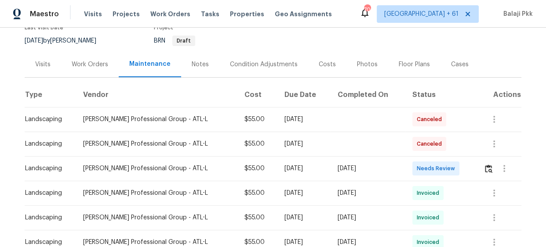
scroll to position [159, 0]
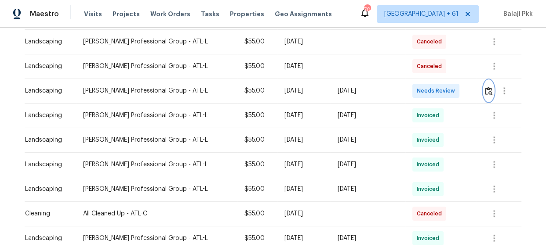
click at [485, 89] on img "button" at bounding box center [488, 91] width 7 height 8
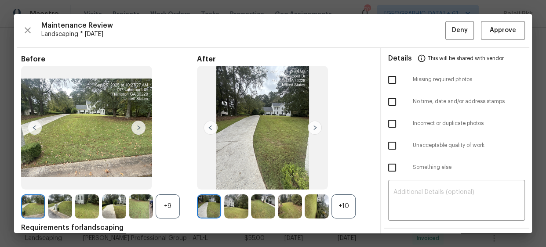
click at [347, 208] on div "+10" at bounding box center [343, 207] width 24 height 24
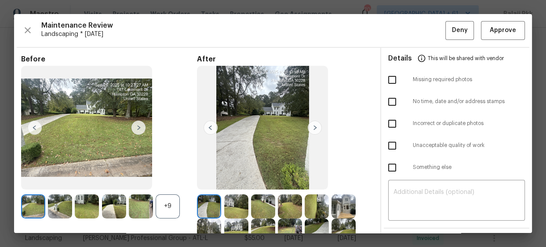
click at [180, 199] on div "+9" at bounding box center [109, 207] width 176 height 24
click at [176, 203] on div "+9" at bounding box center [168, 207] width 24 height 24
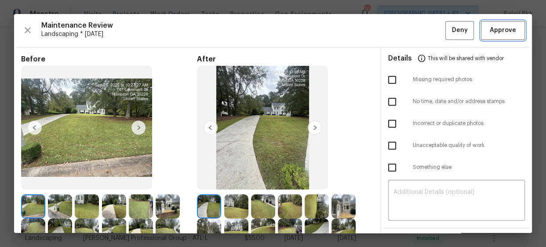
click at [496, 37] on button "Approve" at bounding box center [503, 30] width 44 height 19
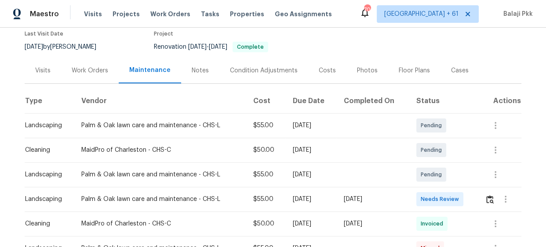
scroll to position [149, 0]
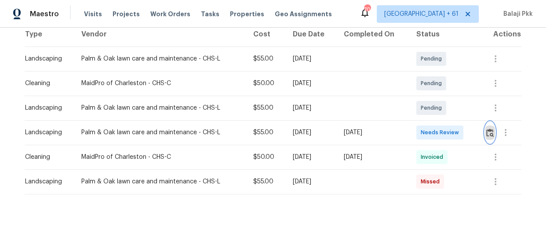
click at [492, 124] on button "button" at bounding box center [490, 132] width 10 height 21
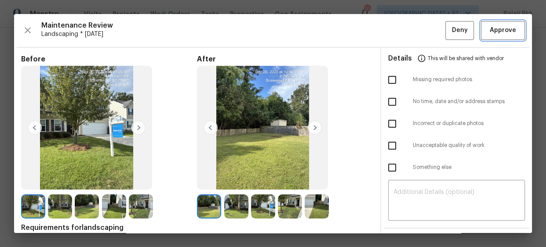
click at [499, 25] on span "Approve" at bounding box center [502, 30] width 26 height 11
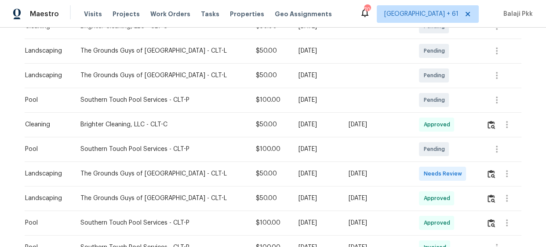
scroll to position [239, 0]
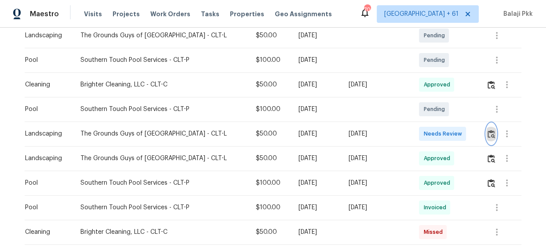
click at [487, 134] on img "button" at bounding box center [490, 134] width 7 height 8
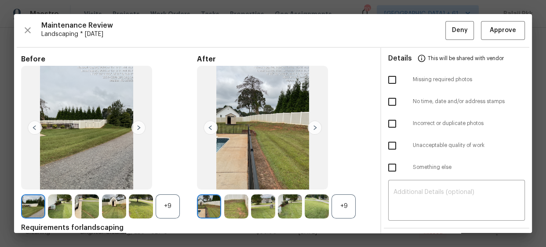
click at [346, 210] on div "+9" at bounding box center [343, 207] width 24 height 24
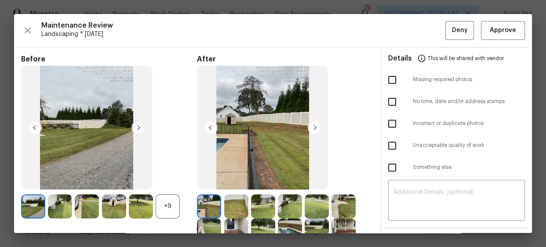
click at [172, 202] on div "+9" at bounding box center [168, 207] width 24 height 24
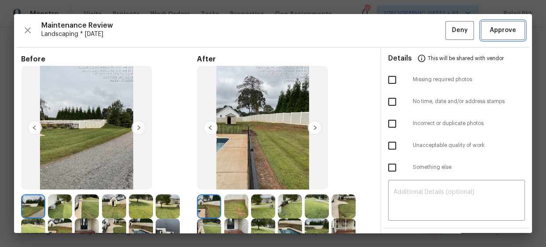
click at [495, 30] on span "Approve" at bounding box center [502, 30] width 26 height 11
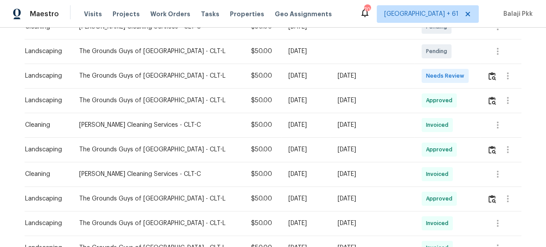
scroll to position [199, 0]
click at [488, 78] on img "button" at bounding box center [491, 76] width 7 height 8
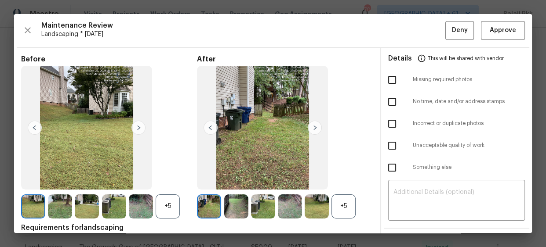
click at [340, 207] on div "+5" at bounding box center [343, 207] width 24 height 24
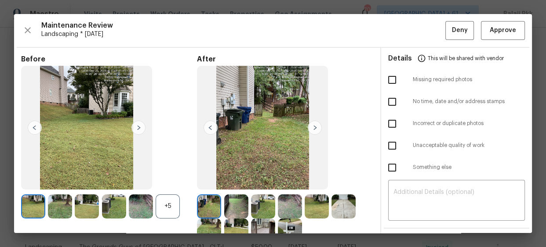
click at [159, 217] on div "+5" at bounding box center [168, 207] width 24 height 24
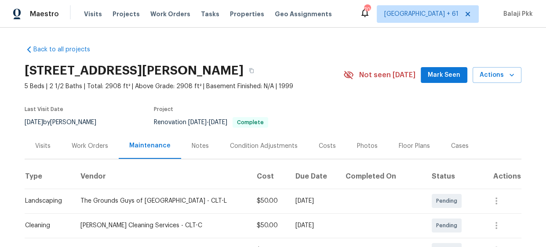
scroll to position [119, 0]
